Goal: Browse casually: Explore the website without a specific task or goal

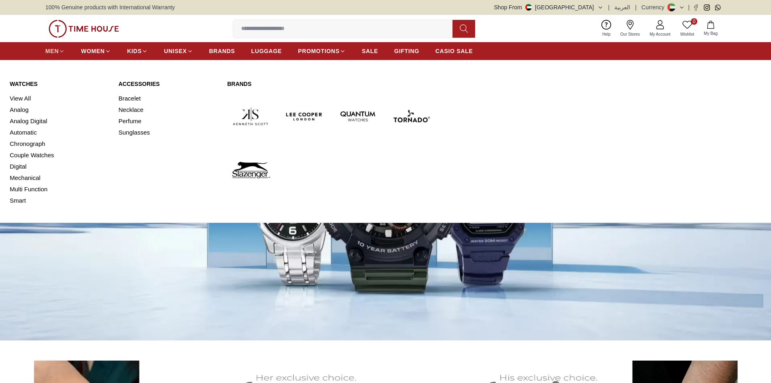
click at [51, 50] on span "MEN" at bounding box center [51, 51] width 13 height 8
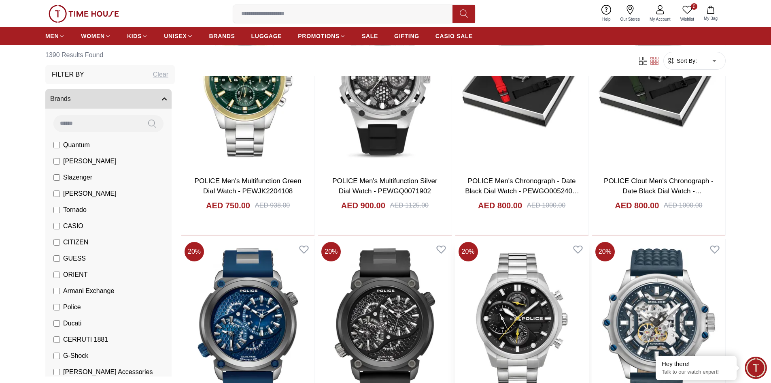
scroll to position [972, 0]
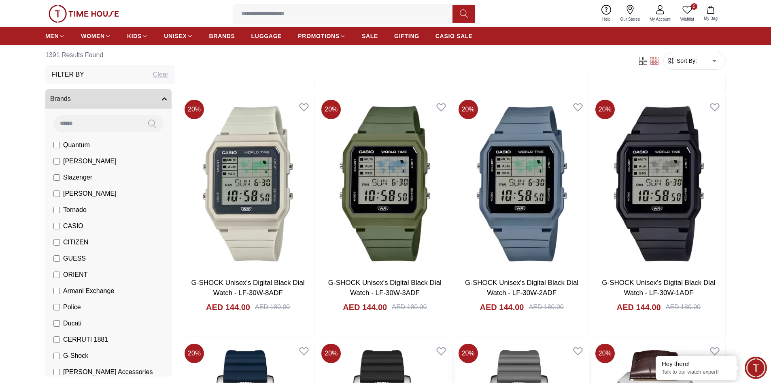
scroll to position [1903, 0]
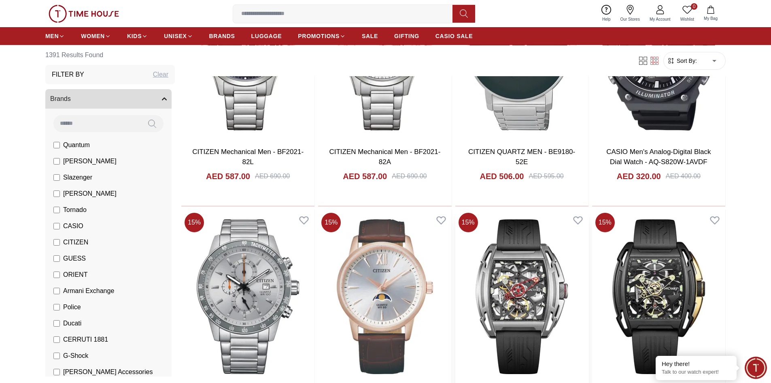
scroll to position [3198, 0]
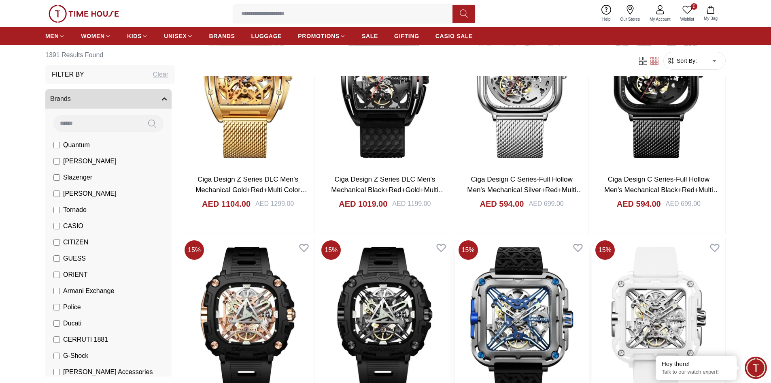
scroll to position [3846, 0]
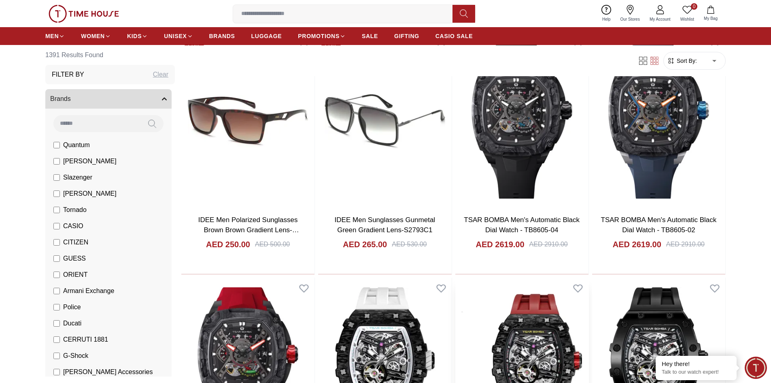
scroll to position [5789, 0]
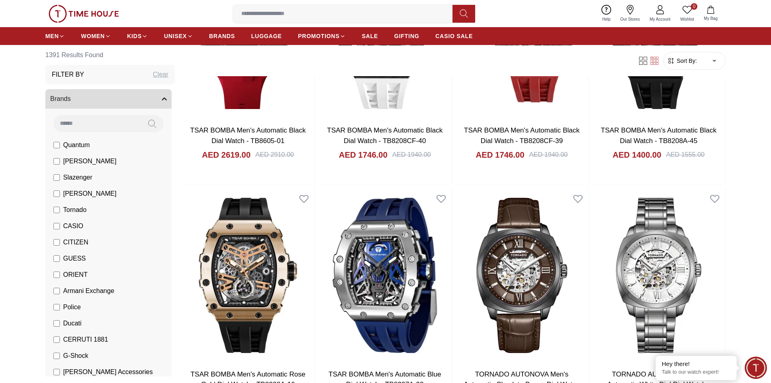
scroll to position [6164, 0]
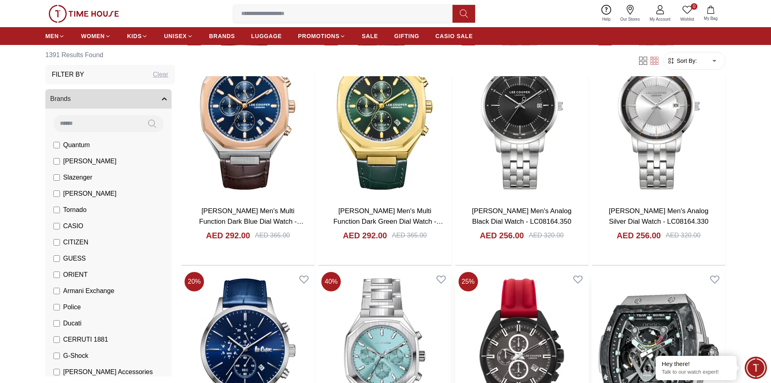
scroll to position [7500, 0]
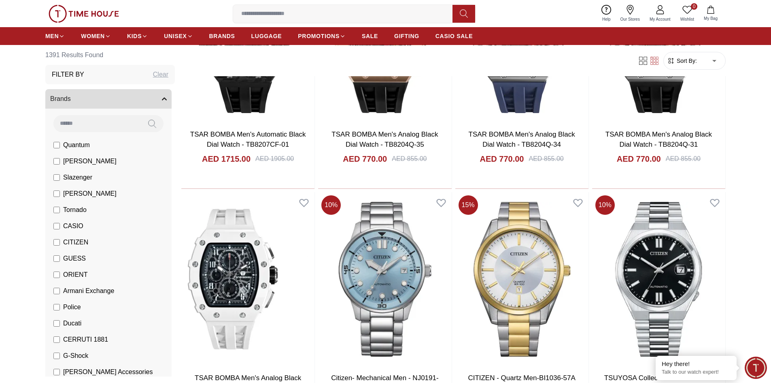
scroll to position [8552, 0]
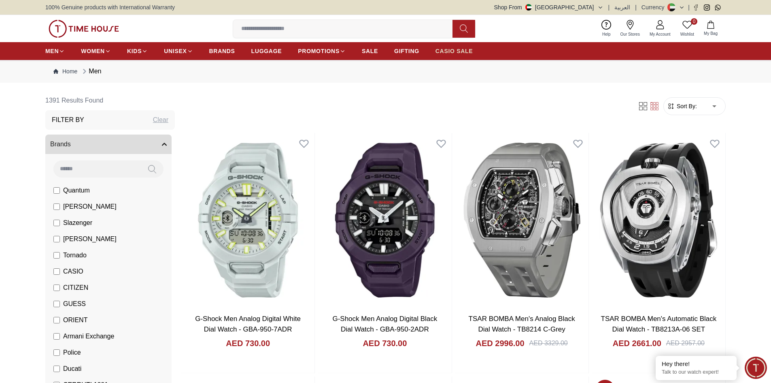
click at [463, 51] on span "CASIO SALE" at bounding box center [455, 51] width 38 height 8
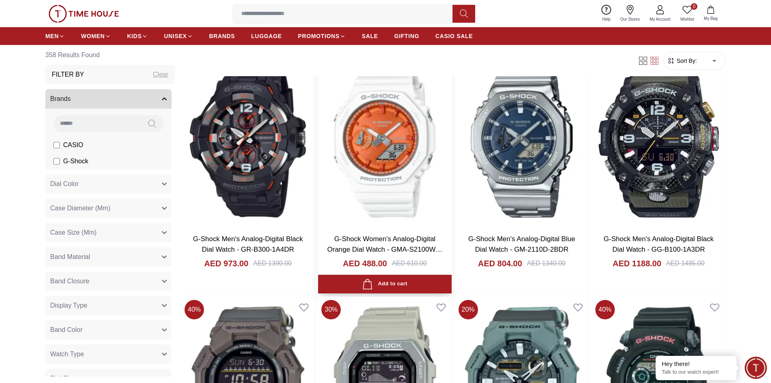
scroll to position [1133, 0]
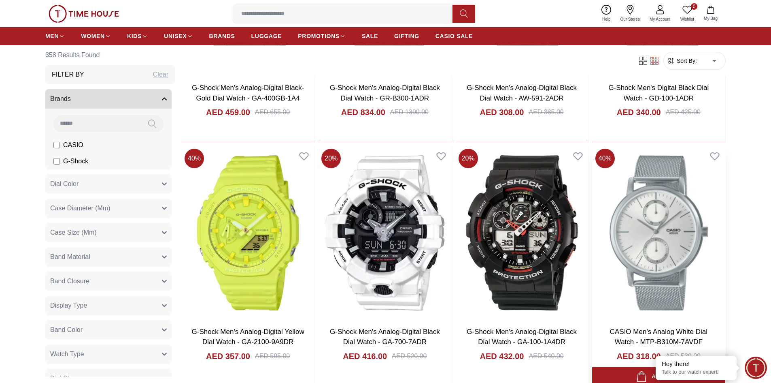
scroll to position [1700, 0]
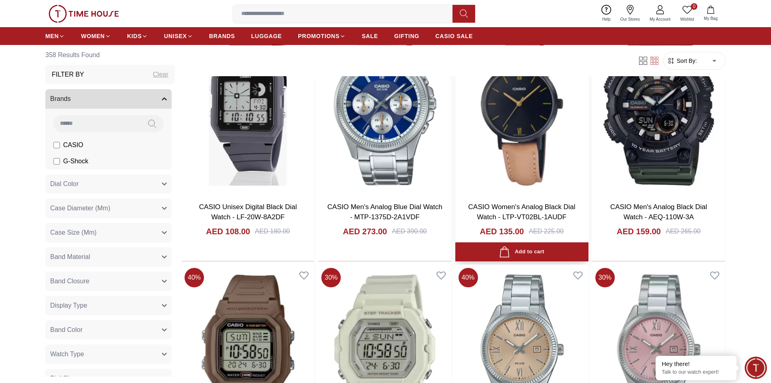
scroll to position [2995, 0]
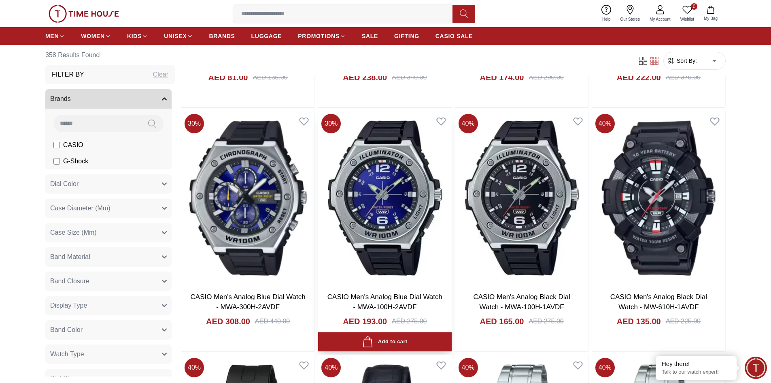
scroll to position [4453, 0]
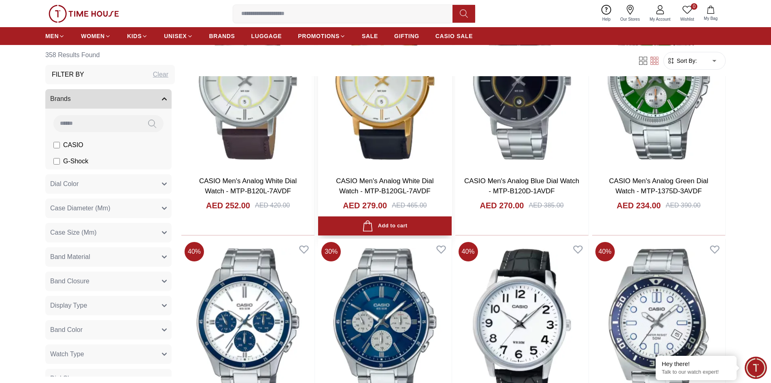
scroll to position [6315, 0]
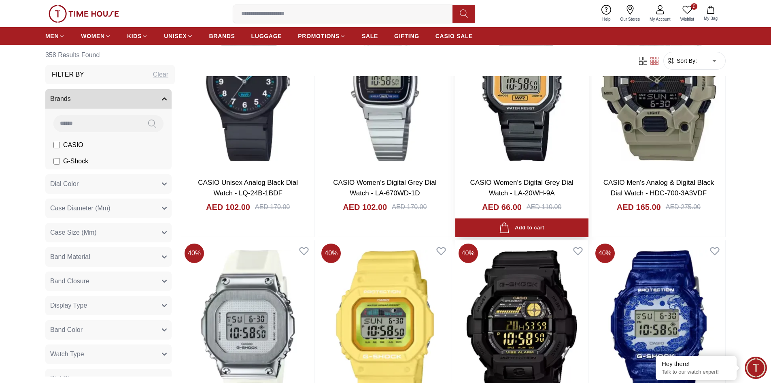
scroll to position [7732, 0]
